Goal: Task Accomplishment & Management: Complete application form

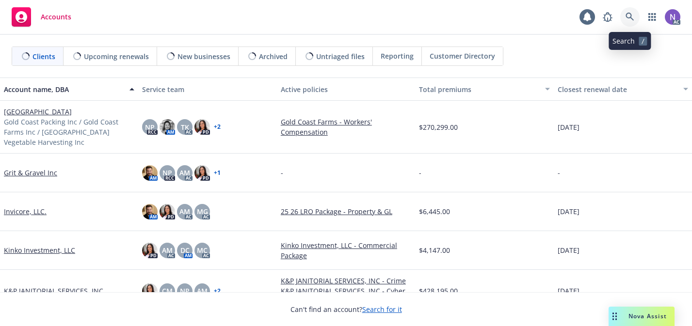
click at [628, 16] on icon at bounding box center [629, 17] width 9 height 9
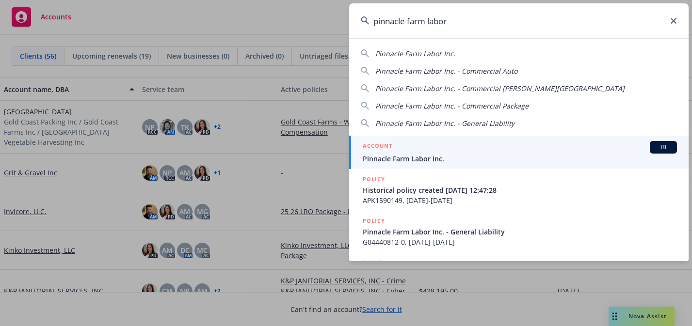
type input "pinnacle farm labor"
click at [536, 138] on link "ACCOUNT BI Pinnacle Farm Labor Inc." at bounding box center [518, 152] width 339 height 33
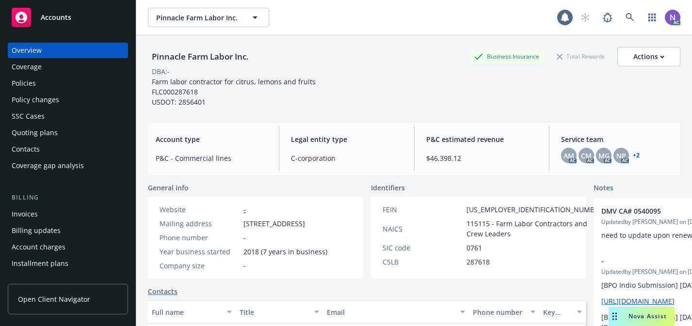
click at [103, 79] on div "Policies" at bounding box center [68, 84] width 112 height 16
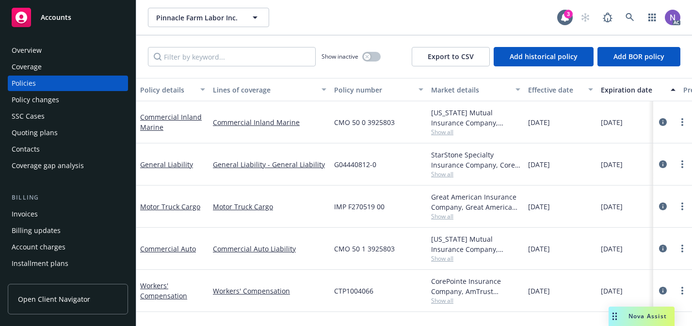
click at [359, 245] on span "CMO 50 1 3925803" at bounding box center [364, 249] width 61 height 10
copy span "CMO 50 1 3925803"
click at [69, 101] on div "Policy changes" at bounding box center [68, 100] width 112 height 16
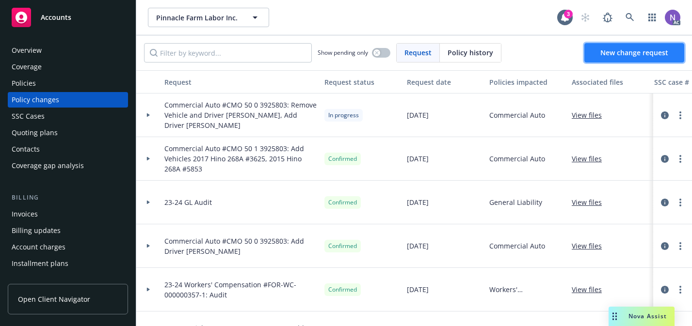
click at [621, 48] on span "New change request" at bounding box center [634, 52] width 68 height 9
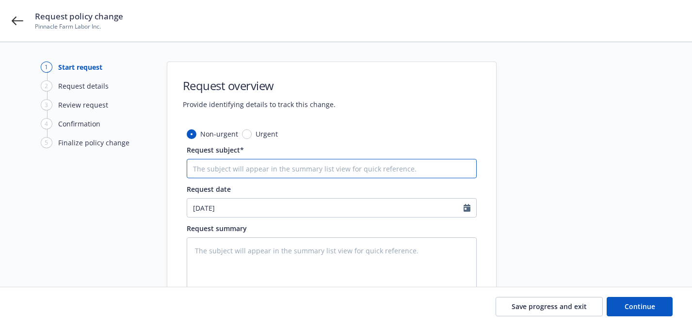
click at [353, 174] on input "Request subject*" at bounding box center [332, 168] width 290 height 19
type textarea "x"
type input "C"
type textarea "x"
type input "CO"
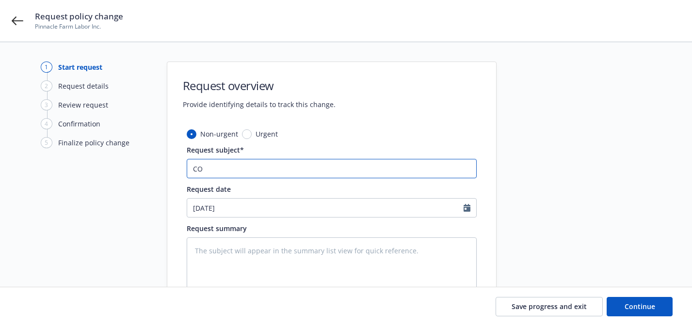
type textarea "x"
type input "COm"
type textarea "x"
type input "COmA"
type textarea "x"
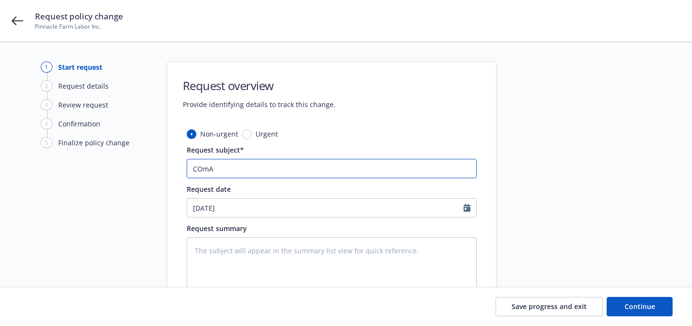
type input "COmAU"
type textarea "x"
type input "COmAUT"
type textarea "x"
type input "COmAUT"
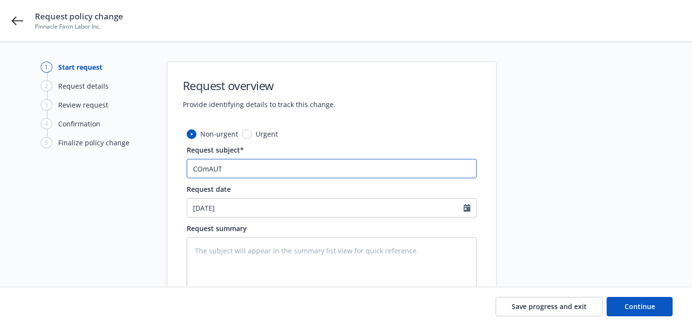
type textarea "x"
type input "COmAUT"
type textarea "x"
type input "COmAU"
type textarea "x"
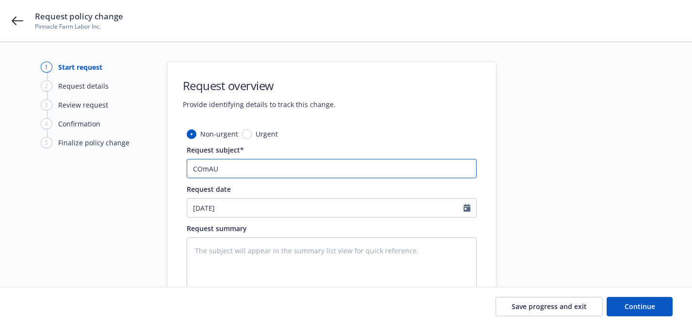
type input "COmA"
type textarea "x"
type input "COm"
type textarea "x"
type input "CO"
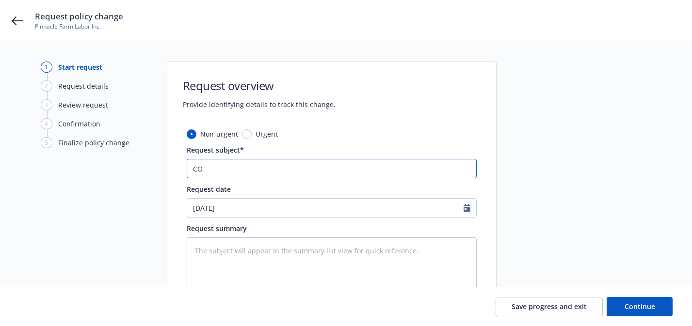
type textarea "x"
type input "COM"
type textarea "x"
type input "COMAU"
paste input "ommercial Auto"
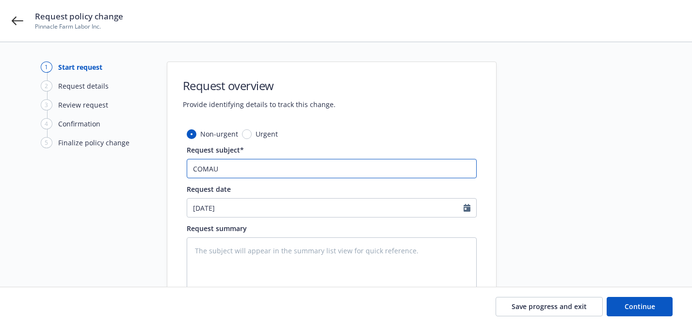
type textarea "x"
type input "Commercial Auto"
type textarea "x"
type input "Commercial Auto #"
paste input "CMO 50 1 3925803"
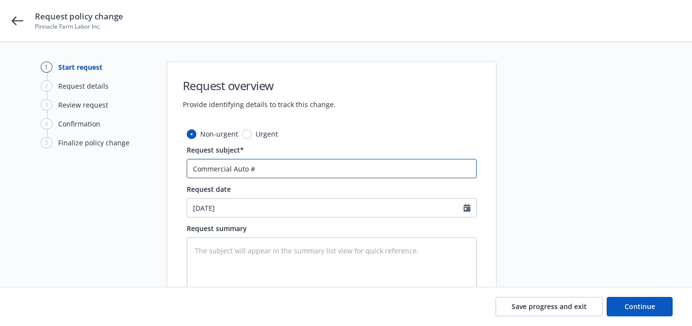
type textarea "x"
type input "Commercial Auto #CMO 50 1 3925803"
type textarea "x"
type input "Commercial Auto #CMO 50 1 3925803:"
type textarea "x"
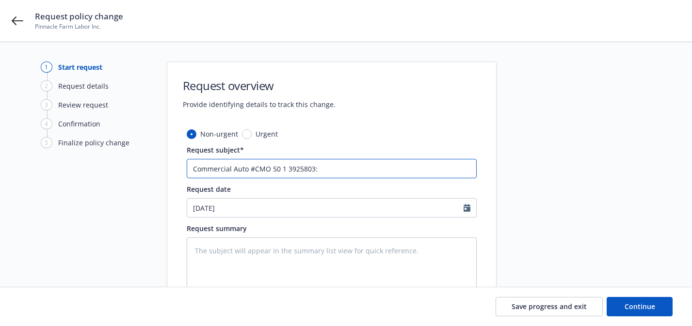
type input "Commercial Auto #CMO 50 1 3925803:"
type textarea "x"
type input "Commercial Auto #CMO 50 1 3925803: A"
type textarea "x"
type input "Commercial Auto #CMO 50 1 3925803:"
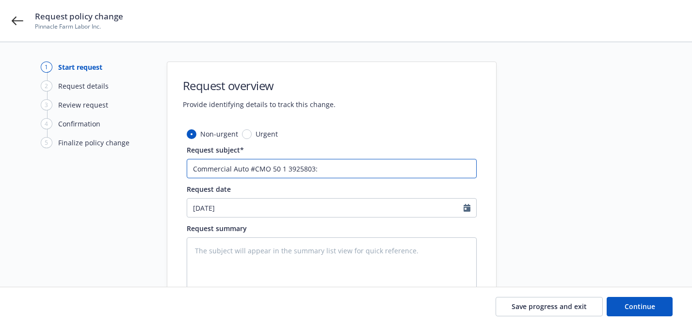
type textarea "x"
type input "Commercial Auto #CMO 50 1 3925803: R"
type textarea "x"
type input "Commercial Auto #CMO 50 1 3925803: Re"
type textarea "x"
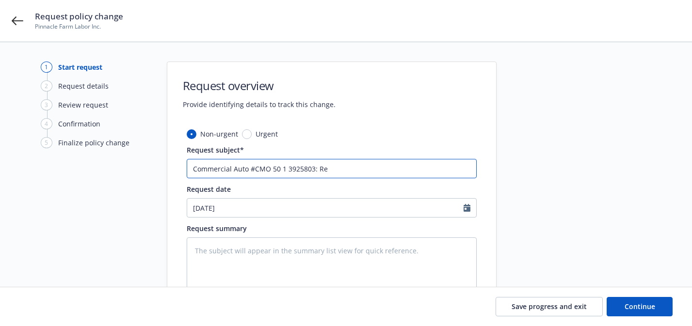
type input "Commercial Auto #CMO 50 1 3925803: Rem"
type textarea "x"
type input "Commercial Auto #CMO 50 1 3925803: Remo"
type textarea "x"
type input "Commercial Auto #CMO 50 1 3925803: Remov"
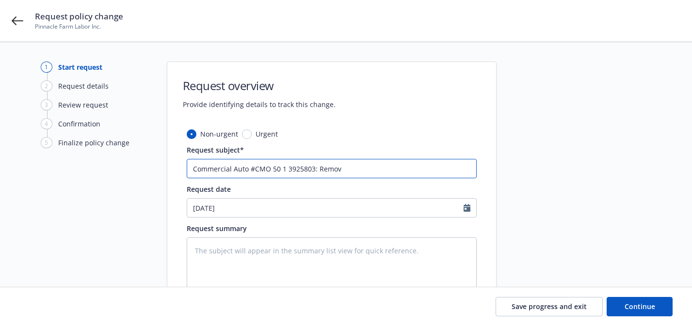
type textarea "x"
type input "Commercial Auto #CMO 50 1 3925803: Remove"
type textarea "x"
type input "Commercial Auto #CMO 50 1 3925803: Remove"
type textarea "x"
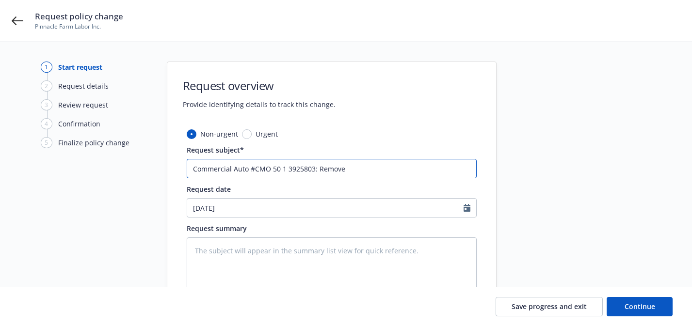
type input "Commercial Auto #CMO 50 1 3925803: Remove V"
type textarea "x"
type input "Commercial Auto #CMO 50 1 3925803: Remove Ve"
type textarea "x"
type input "Commercial Auto #CMO 50 1 3925803: Remove Veh"
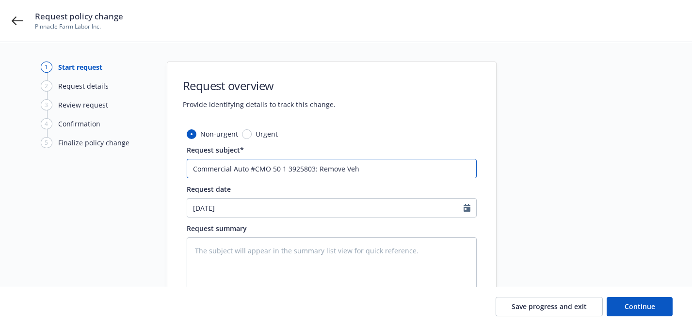
type textarea "x"
type input "Commercial Auto #CMO 50 1 3925803: Remove Vehi"
type textarea "x"
type input "Commercial Auto #CMO 50 1 3925803: Remove Vehic"
type textarea "x"
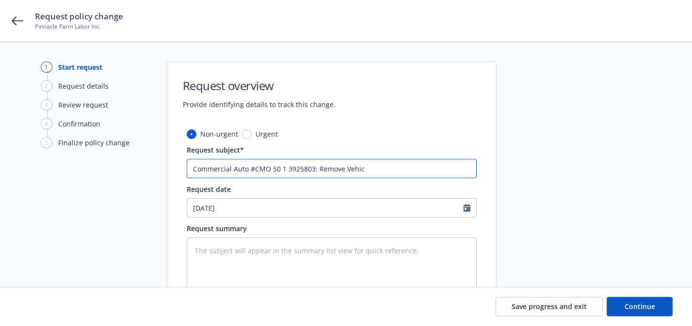
type input "Commercial Auto #CMO 50 1 3925803: Remove Vehicl"
type textarea "x"
type input "Commercial Auto #CMO 50 1 3925803: Remove Vehicle"
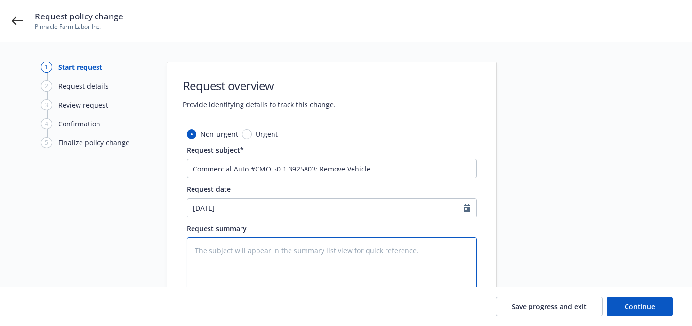
click at [361, 255] on textarea at bounding box center [332, 266] width 290 height 57
paste textarea "2019 Audi S4 VIN: WAUB4AF45KA043062"
type textarea "x"
type textarea "2019 Audi S4 VIN: WAUB4AF45KA043062"
click at [192, 252] on textarea "2019 Audi S4 VIN: WAUB4AF45KA043062" at bounding box center [332, 266] width 290 height 57
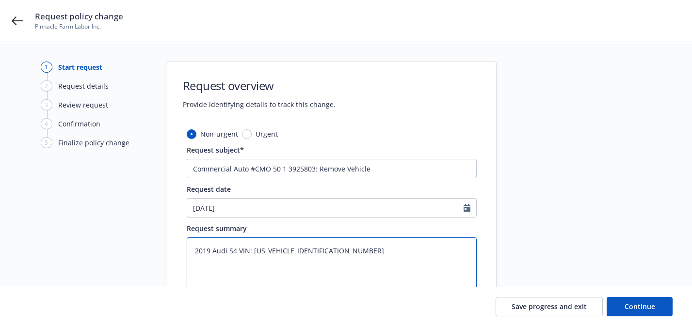
type textarea "x"
type textarea "R2019 Audi S4 VIN: WAUB4AF45KA043062"
type textarea "x"
type textarea "Re2019 Audi S4 VIN: WAUB4AF45KA043062"
type textarea "x"
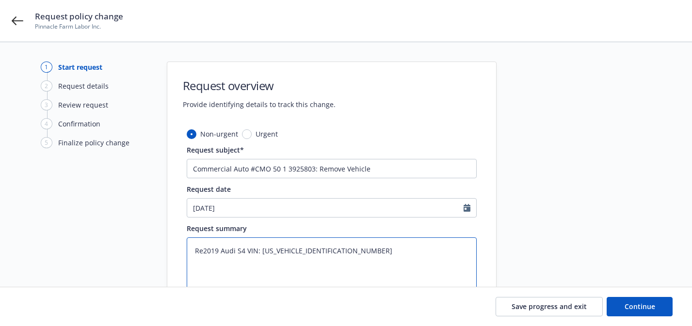
type textarea "Rem2019 Audi S4 VIN: WAUB4AF45KA043062"
type textarea "x"
type textarea "Remo2019 Audi S4 VIN: WAUB4AF45KA043062"
type textarea "x"
type textarea "Remov2019 Audi S4 VIN: WAUB4AF45KA043062"
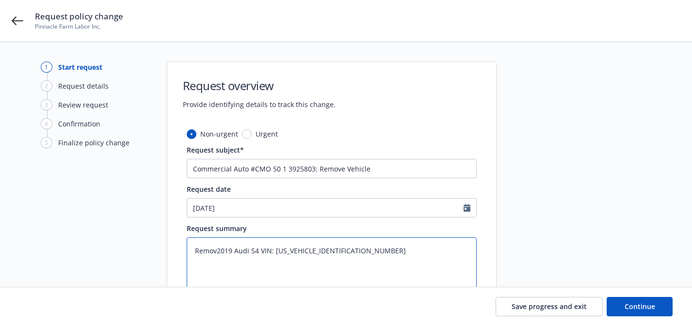
type textarea "x"
type textarea "Remove2019 Audi S4 VIN: WAUB4AF45KA043062"
type textarea "x"
type textarea "Remove 2019 Audi S4 VIN: WAUB4AF45KA043062"
type textarea "x"
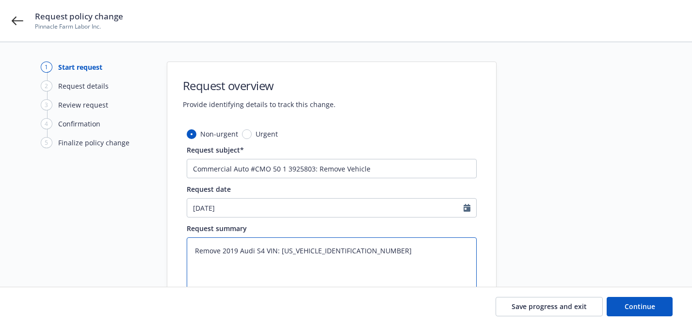
type textarea "Remove V2019 Audi S4 VIN: WAUB4AF45KA043062"
type textarea "x"
type textarea "Remove Ve2019 Audi S4 VIN: WAUB4AF45KA043062"
type textarea "x"
type textarea "Remove Veh2019 Audi S4 VIN: WAUB4AF45KA043062"
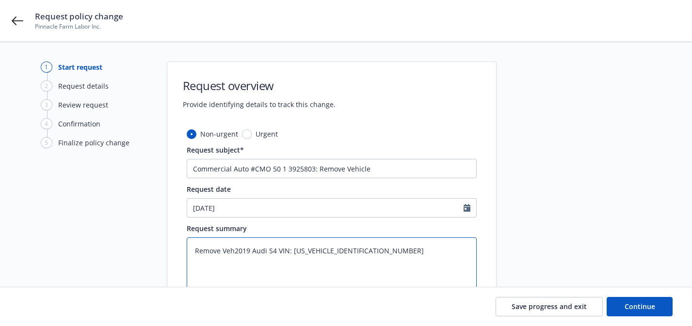
type textarea "x"
type textarea "Remove Vehc2019 Audi S4 VIN: WAUB4AF45KA043062"
type textarea "x"
type textarea "Remove Vehci2019 Audi S4 VIN: WAUB4AF45KA043062"
type textarea "x"
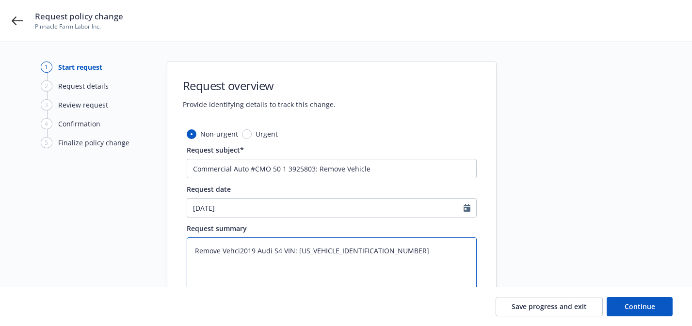
type textarea "Remove Vehc2019 Audi S4 VIN: WAUB4AF45KA043062"
type textarea "x"
type textarea "Remove Veh2019 Audi S4 VIN: WAUB4AF45KA043062"
type textarea "x"
type textarea "Remove Vehi2019 Audi S4 VIN: WAUB4AF45KA043062"
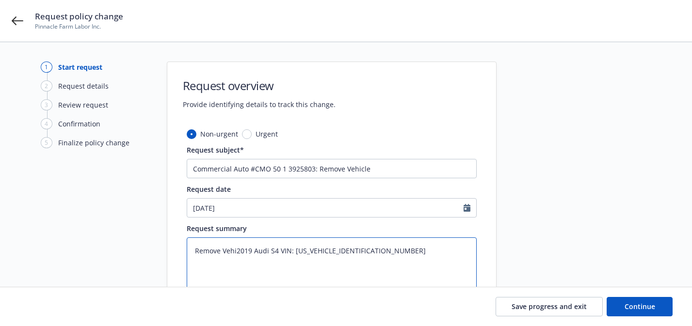
type textarea "x"
type textarea "Remove Vehicl2019 Audi S4 VIN: WAUB4AF45KA043062"
type textarea "x"
type textarea "Remove Vehicle2019 Audi S4 VIN: WAUB4AF45KA043062"
type textarea "x"
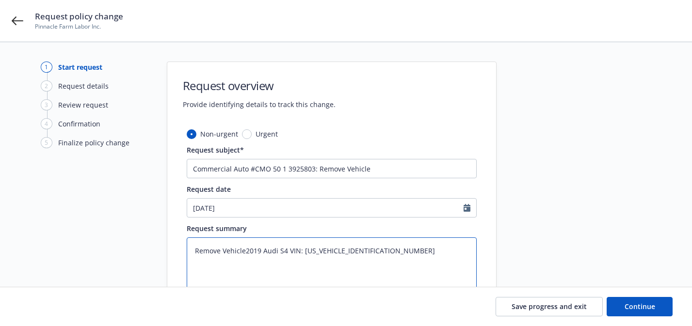
type textarea "Remove Vehicle:2019 Audi S4 VIN: WAUB4AF45KA043062"
type textarea "x"
type textarea "Remove Vehicle: 2019 Audi S4 VIN: WAUB4AF45KA043062"
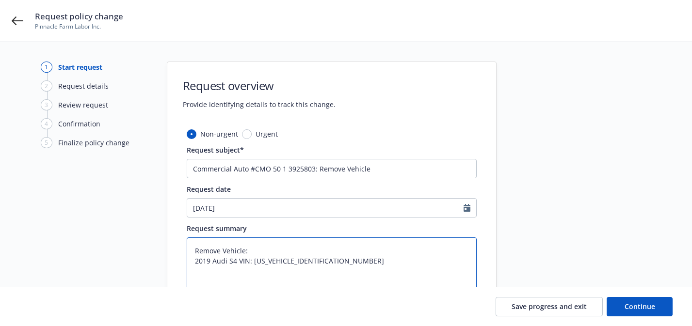
click at [238, 261] on textarea "Remove Vehicle: 2019 Audi S4 VIN: WAUB4AF45KA043062" at bounding box center [332, 266] width 290 height 57
type textarea "x"
type textarea "Remove Vehicle: 2019 Audi S4 VIN: WAUB4AF45KA043062"
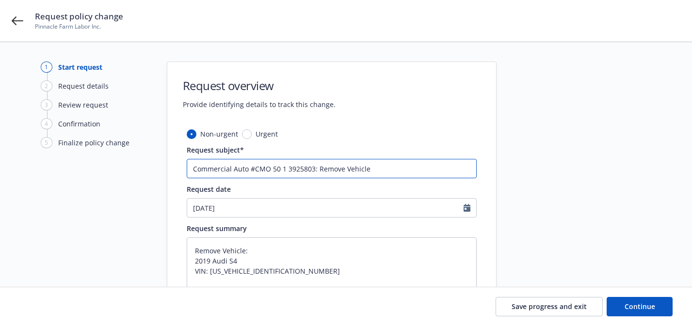
click at [419, 169] on input "Commercial Auto #CMO 50 1 3925803: Remove Vehicle" at bounding box center [332, 168] width 290 height 19
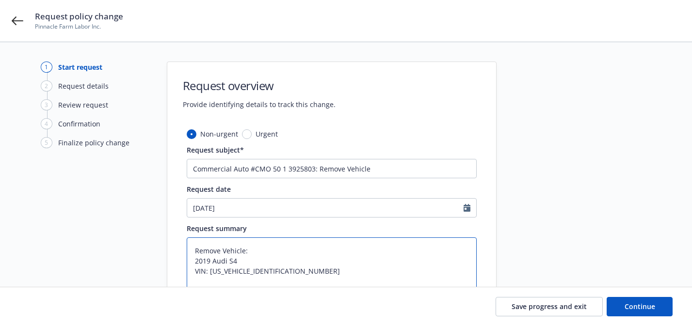
click at [387, 264] on textarea "Remove Vehicle: 2019 Audi S4 VIN: WAUB4AF45KA043062" at bounding box center [332, 266] width 290 height 57
click at [385, 272] on textarea "Remove Vehicle: 2019 Audi S4 VIN: WAUB4AF45KA043062" at bounding box center [332, 266] width 290 height 57
type textarea "x"
type textarea "Remove Vehicle: 2019 Audi S4 VIN: WAUB4AF45KA043062"
type textarea "x"
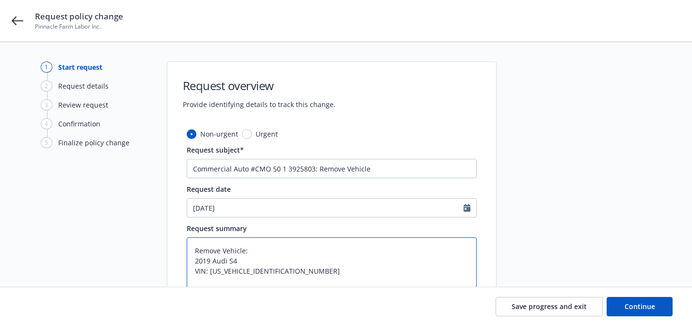
type textarea "Remove Vehicle: 2019 Audi S4 VIN: WAUB4AF45KA043062 E"
type textarea "x"
type textarea "Remove Vehicle: 2019 Audi S4 VIN: WAUB4AF45KA043062 Ef"
type textarea "x"
type textarea "Remove Vehicle: 2019 Audi S4 VIN: WAUB4AF45KA043062 Eff"
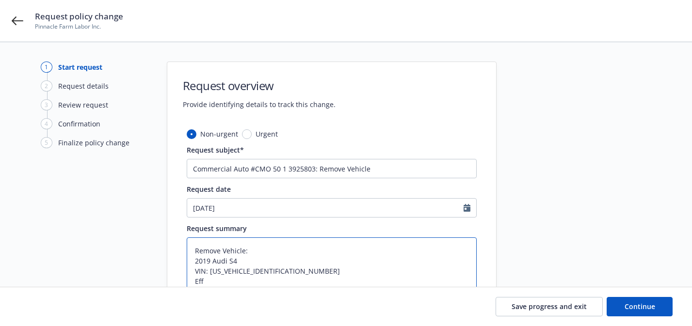
type textarea "x"
type textarea "Remove Vehicle: 2019 Audi S4 VIN: WAUB4AF45KA043062 Effe"
type textarea "x"
type textarea "Remove Vehicle: 2019 Audi S4 VIN: WAUB4AF45KA043062 Effec"
type textarea "x"
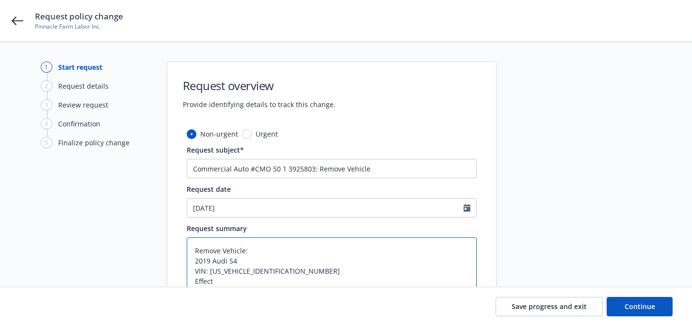
type textarea "Remove Vehicle: 2019 Audi S4 VIN: WAUB4AF45KA043062 Effecti"
type textarea "x"
type textarea "Remove Vehicle: 2019 Audi S4 VIN: WAUB4AF45KA043062 Effectiv"
type textarea "x"
type textarea "Remove Vehicle: 2019 Audi S4 VIN: WAUB4AF45KA043062 Effective"
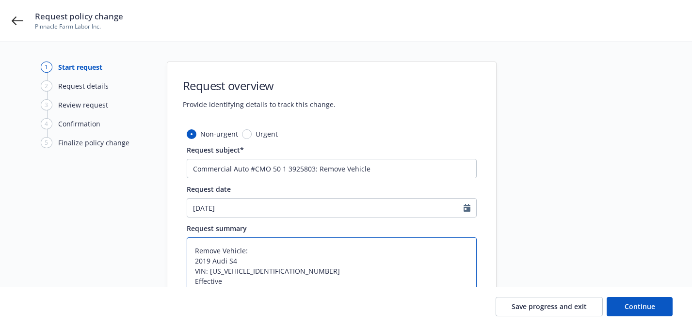
type textarea "x"
type textarea "Remove Vehicle: 2019 Audi S4 VIN: WAUB4AF45KA043062 EffectiveL"
type textarea "x"
type textarea "Remove Vehicle: 2019 Audi S4 VIN: WAUB4AF45KA043062 Effective"
type textarea "x"
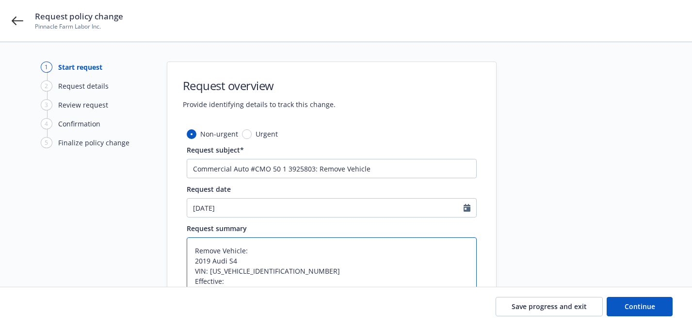
type textarea "Remove Vehicle: 2019 Audi S4 VIN: WAUB4AF45KA043062 Effective:"
paste textarea "[DATE]"
type textarea "x"
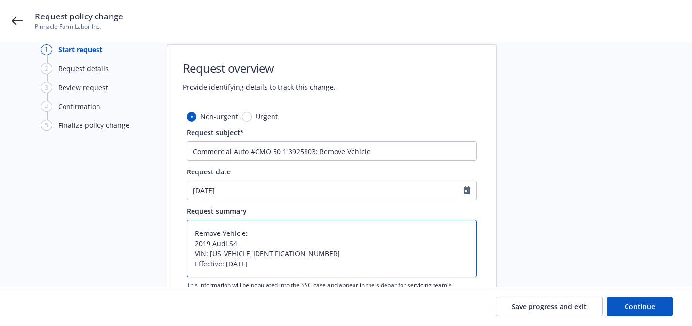
scroll to position [19, 0]
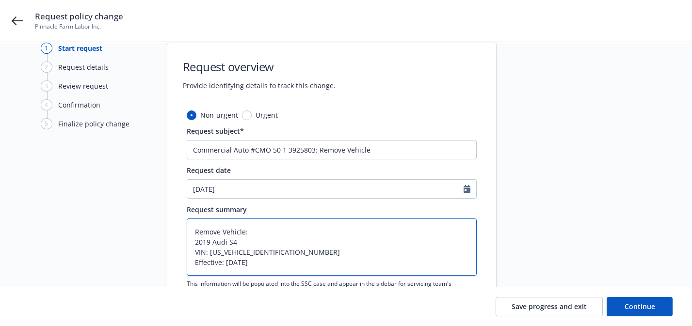
drag, startPoint x: 191, startPoint y: 246, endPoint x: 243, endPoint y: 243, distance: 51.5
click at [243, 243] on textarea "Remove Vehicle: 2019 Audi S4 VIN: WAUB4AF45KA043062 Effective: 09/26/2025" at bounding box center [332, 247] width 290 height 57
type textarea "Remove Vehicle: 2019 Audi S4 VIN: WAUB4AF45KA043062 Effective: 09/26/2025"
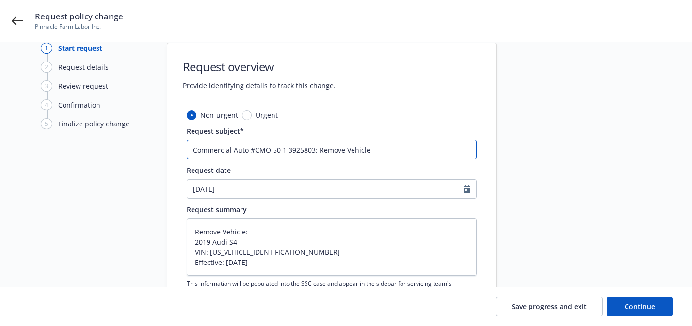
click at [428, 155] on input "Commercial Auto #CMO 50 1 3925803: Remove Vehicle" at bounding box center [332, 149] width 290 height 19
type textarea "x"
type input "Commercial Auto #CMO 50 1 3925803: Remove Vehicle"
paste input "2019 Audi S4"
type textarea "x"
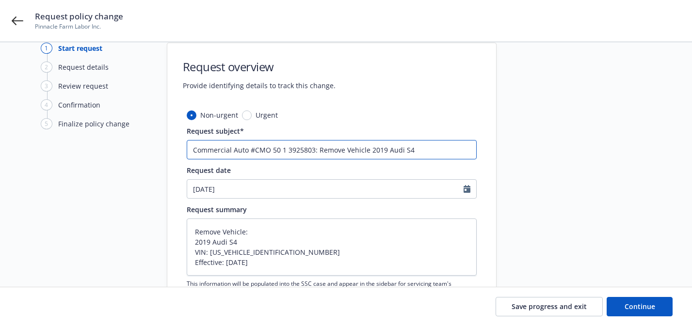
type input "Commercial Auto #CMO 50 1 3925803: Remove Vehicle 2019 Audi S4"
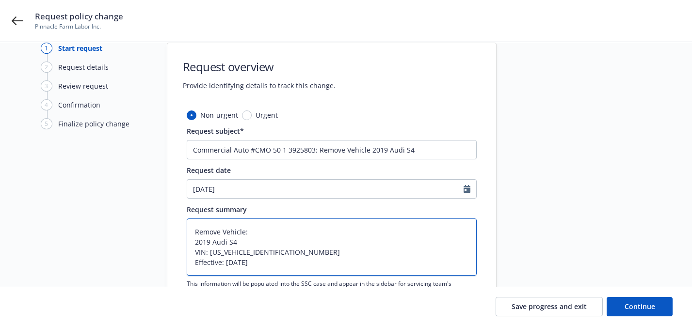
drag, startPoint x: 293, startPoint y: 252, endPoint x: 261, endPoint y: 254, distance: 31.5
click at [261, 254] on textarea "Remove Vehicle: 2019 Audi S4 VIN: WAUB4AF45KA043062 Effective: 09/26/2025" at bounding box center [332, 247] width 290 height 57
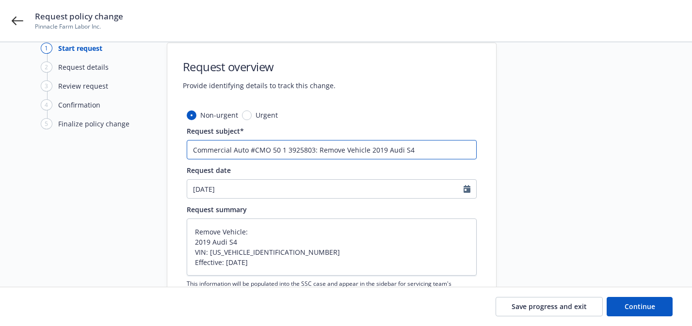
click at [434, 140] on input "Commercial Auto #CMO 50 1 3925803: Remove Vehicle 2019 Audi S4" at bounding box center [332, 149] width 290 height 19
click at [434, 144] on input "Commercial Auto #CMO 50 1 3925803: Remove Vehicle 2019 Audi S4" at bounding box center [332, 149] width 290 height 19
click at [431, 150] on input "Commercial Auto #CMO 50 1 3925803: Remove Vehicle 2019 Audi S4" at bounding box center [332, 149] width 290 height 19
type textarea "x"
type input "Commercial Auto #CMO 50 1 3925803: Remove Vehicle 2019 Audi S4 $"
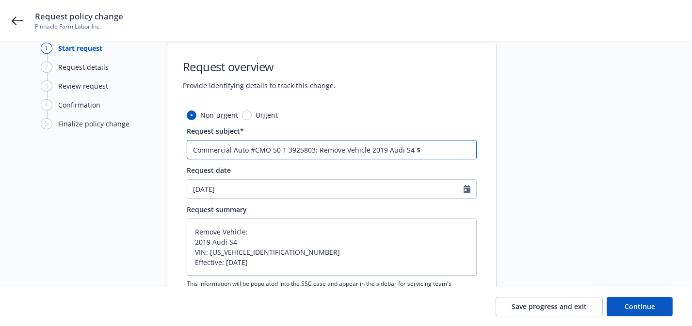
type textarea "x"
type input "Commercial Auto #CMO 50 1 3925803: Remove Vehicle 2019 Audi S4"
type textarea "x"
type input "Commercial Auto #CMO 50 1 3925803: Remove Vehicle 2019 Audi S4 #"
paste input "43062"
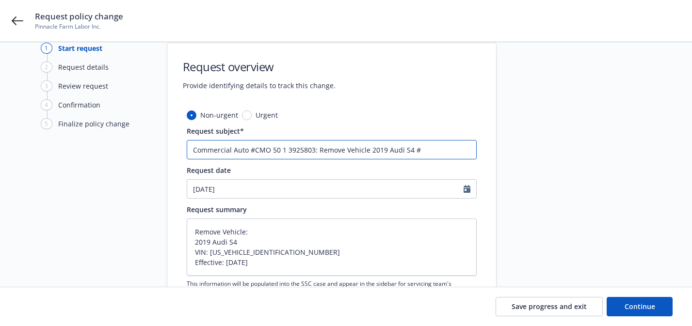
type textarea "x"
type input "Commercial Auto #CMO 50 1 3925803: Remove Vehicle 2019 Audi S4 #43062"
click at [422, 149] on input "Commercial Auto #CMO 50 1 3925803: Remove Vehicle 2019 Audi S4 #43062" at bounding box center [332, 149] width 290 height 19
type textarea "x"
type input "Commercial Auto #CMO 50 1 3925803: Remove Vehicle 2019 Audi S4 #3062"
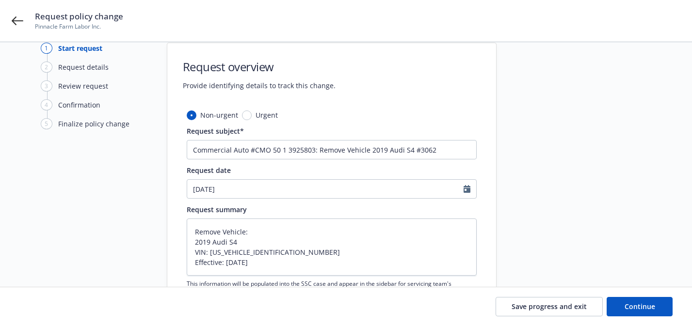
click at [513, 202] on div "1 Start request 2 Request details 3 Review request 4 Confirmation 5 Finalize po…" at bounding box center [346, 193] width 668 height 301
click at [252, 249] on textarea "Remove Vehicle: 2019 Audi S4 VIN: WAUB4AF45KA043062 Effective: 09/26/2025" at bounding box center [332, 247] width 290 height 57
drag, startPoint x: 16, startPoint y: 20, endPoint x: 505, endPoint y: 1, distance: 489.5
click at [0, 0] on div "Request policy change Pinnacle Farm Labor Inc." at bounding box center [346, 21] width 692 height 42
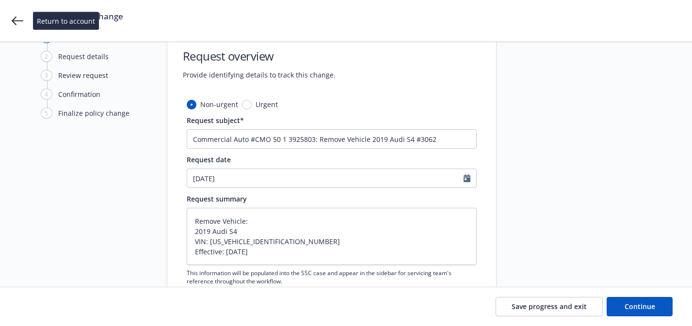
scroll to position [32, 0]
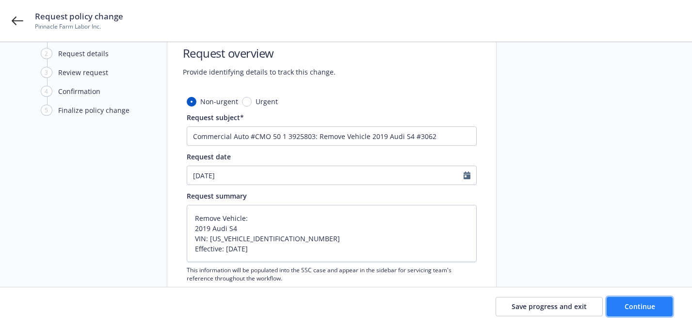
click at [618, 305] on button "Continue" at bounding box center [639, 306] width 66 height 19
type textarea "x"
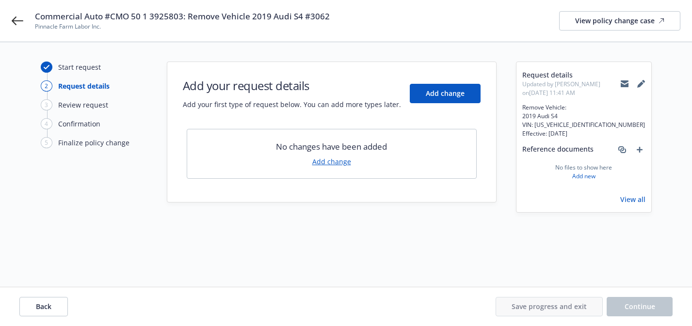
click at [571, 124] on span "Remove Vehicle: 2019 Audi S4 VIN: WAUB4AF45KA043062 Effective: 09/26/2025" at bounding box center [583, 120] width 123 height 35
copy span "WAUB4AF45KA043062"
click at [627, 80] on icon at bounding box center [624, 84] width 8 height 8
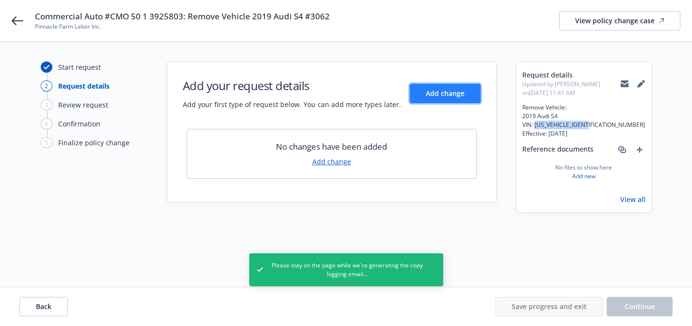
click at [472, 95] on button "Add change" at bounding box center [445, 93] width 71 height 19
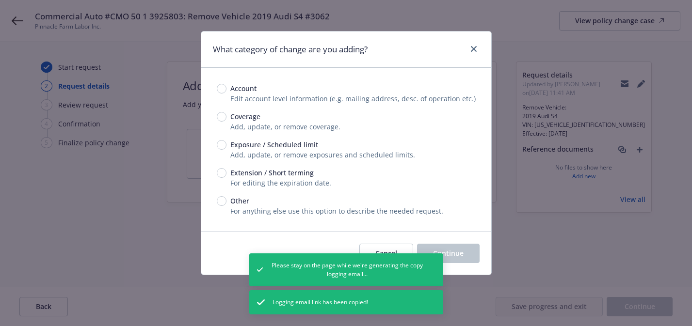
click at [286, 148] on span "Exposure / Scheduled limit" at bounding box center [274, 145] width 88 height 10
click at [226, 148] on input "Exposure / Scheduled limit" at bounding box center [222, 145] width 10 height 10
radio input "true"
click at [436, 253] on span "Continue" at bounding box center [448, 253] width 31 height 9
type textarea "x"
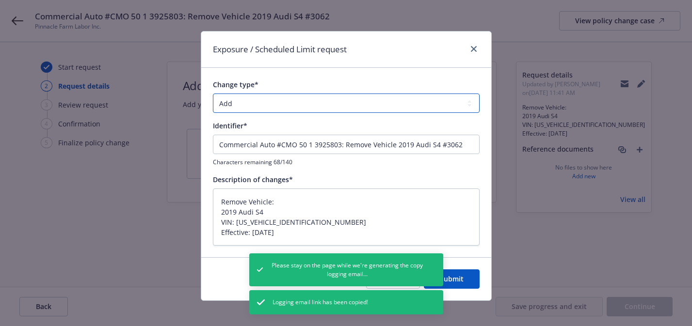
click at [361, 100] on select "Add Audit Change Remove" at bounding box center [346, 103] width 267 height 19
select select "REMOVE"
click at [213, 94] on select "Add Audit Change Remove" at bounding box center [346, 103] width 267 height 19
click at [471, 280] on button "Submit" at bounding box center [452, 279] width 56 height 19
type textarea "x"
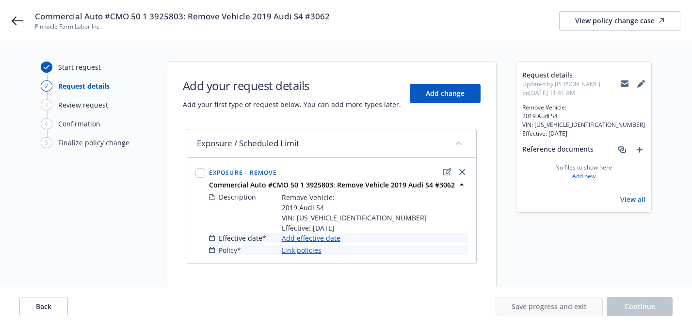
click at [256, 19] on span "Commercial Auto #CMO 50 1 3925803: Remove Vehicle 2019 Audi S4 #3062" at bounding box center [182, 17] width 295 height 12
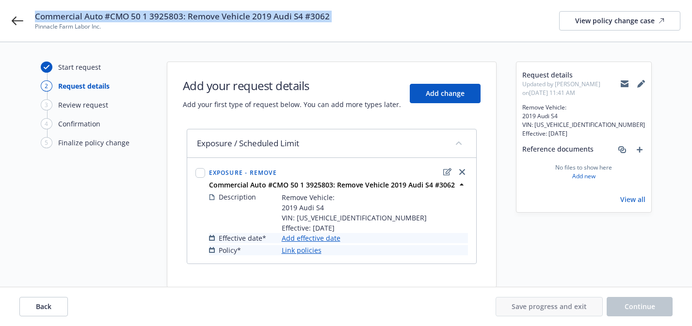
click at [256, 19] on span "Commercial Auto #CMO 50 1 3925803: Remove Vehicle 2019 Audi S4 #3062" at bounding box center [182, 17] width 295 height 12
copy span "Commercial Auto #CMO 50 1 3925803: Remove Vehicle 2019 Audi S4 #3062"
drag, startPoint x: 106, startPoint y: 31, endPoint x: 34, endPoint y: 16, distance: 72.6
click at [34, 16] on div "Commercial Auto #CMO 50 1 3925803: Remove Vehicle 2019 Audi S4 #3062 Pinnacle F…" at bounding box center [346, 21] width 692 height 42
copy div "Commercial Auto #CMO 50 1 3925803: Remove Vehicle 2019 Audi S4 #3062 Pinnacle F…"
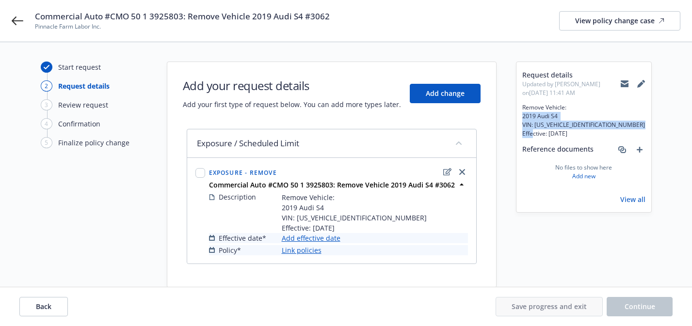
drag, startPoint x: 582, startPoint y: 135, endPoint x: 518, endPoint y: 118, distance: 65.6
click at [518, 118] on div "Request details Updated by Angela Marquez on 09/26/2025, 11:41 AM Remove Vehicl…" at bounding box center [583, 137] width 135 height 150
copy span "2019 Audi S4 VIN: WAUB4AF45KA043062 Effective: 09/26/2025"
click at [627, 190] on link "View all" at bounding box center [632, 188] width 25 height 10
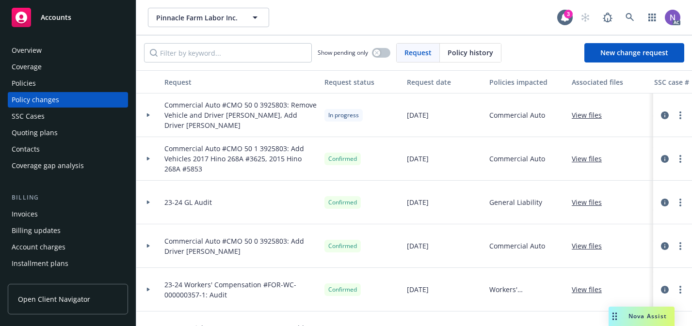
click at [101, 80] on div "Policies" at bounding box center [68, 84] width 112 height 16
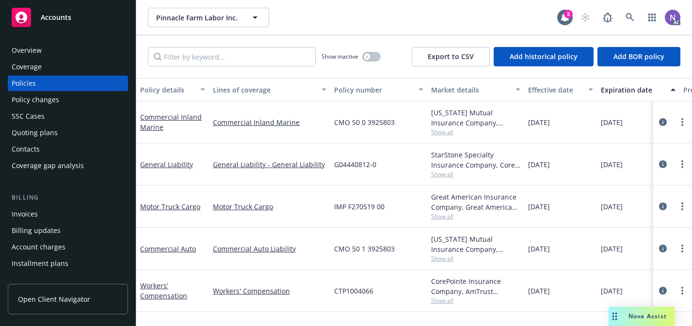
click at [109, 100] on div "Policy changes" at bounding box center [68, 100] width 112 height 16
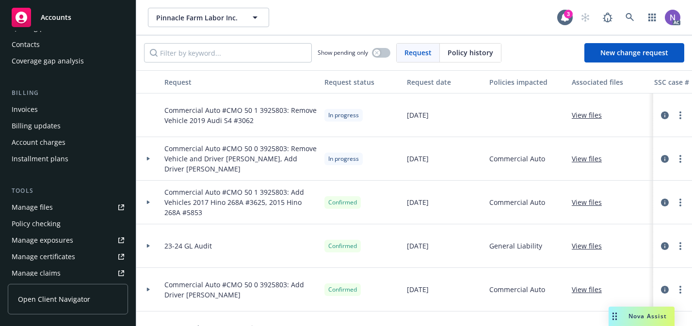
scroll to position [112, 0]
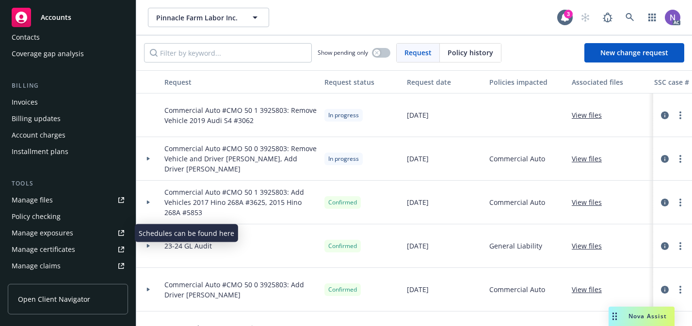
click at [64, 230] on div "Manage exposures" at bounding box center [43, 233] width 62 height 16
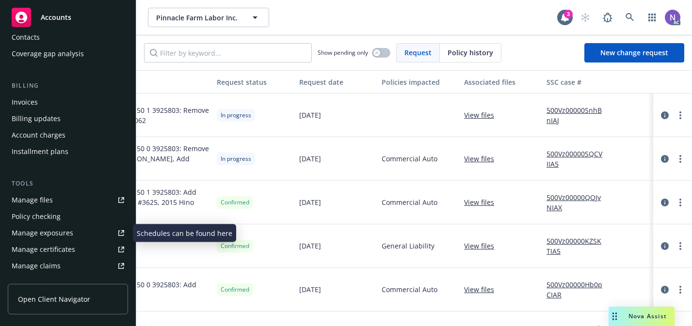
scroll to position [0, 172]
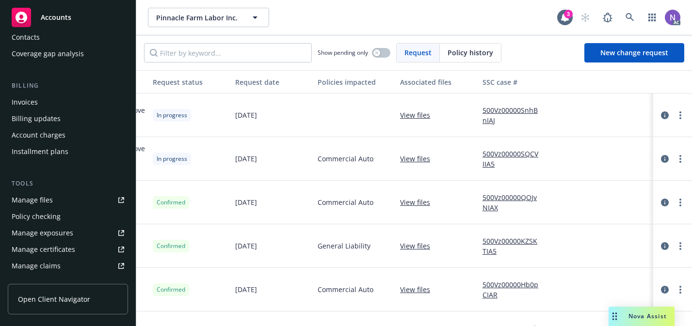
click at [517, 112] on link "500Vz00000SnhBnIAJ" at bounding box center [514, 115] width 65 height 20
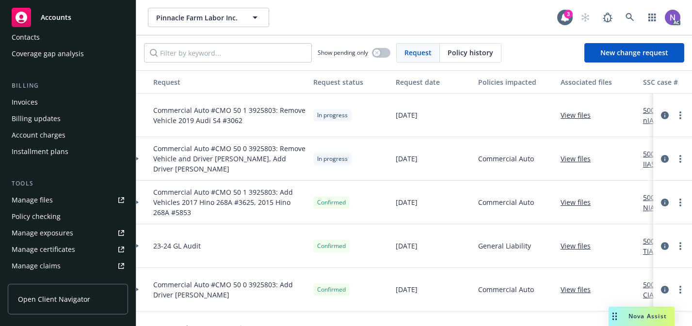
scroll to position [0, 0]
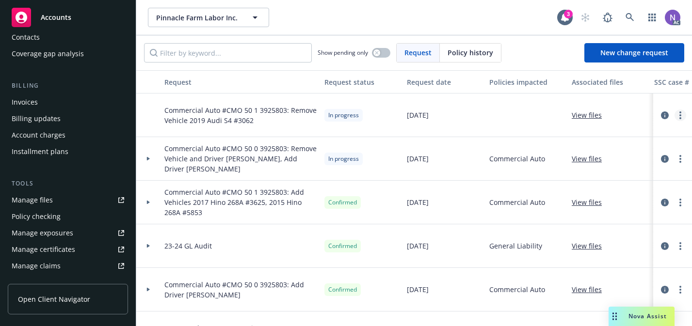
click at [679, 119] on icon "more" at bounding box center [680, 115] width 2 height 8
click at [602, 193] on link "Resume workflow" at bounding box center [602, 193] width 166 height 19
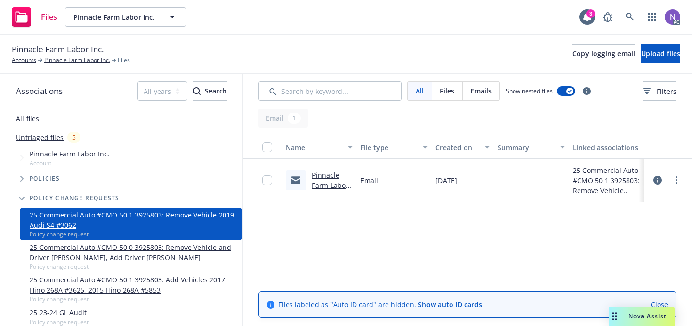
click at [326, 185] on link "Pinnacle Farm Labor Inc. - Commercial Auto #CMO 50 1 3925803: Remove Vehicle 20…" at bounding box center [332, 226] width 41 height 111
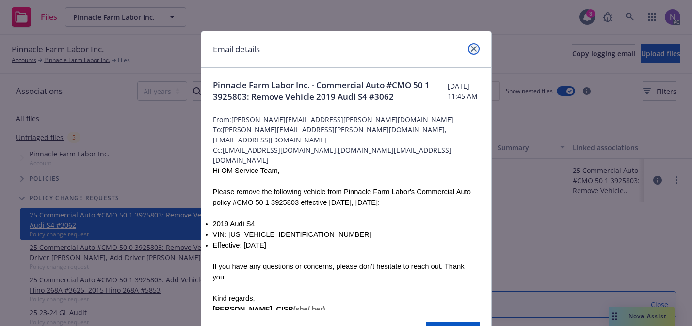
click at [471, 52] on link "close" at bounding box center [474, 49] width 12 height 12
